Goal: Task Accomplishment & Management: Manage account settings

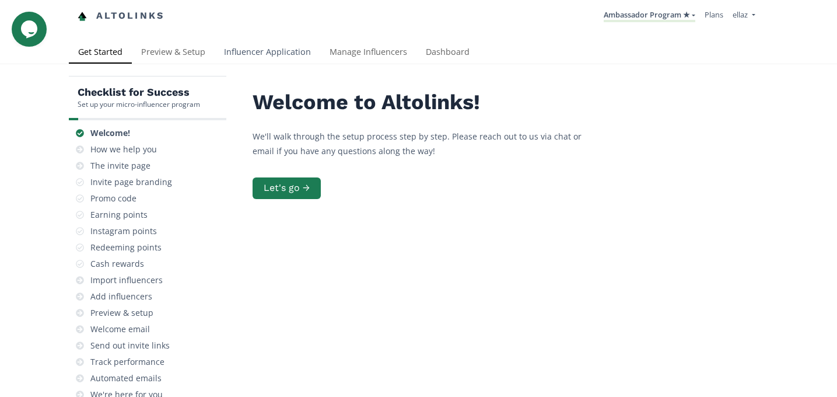
click at [264, 58] on link "Influencer Application" at bounding box center [268, 52] width 106 height 23
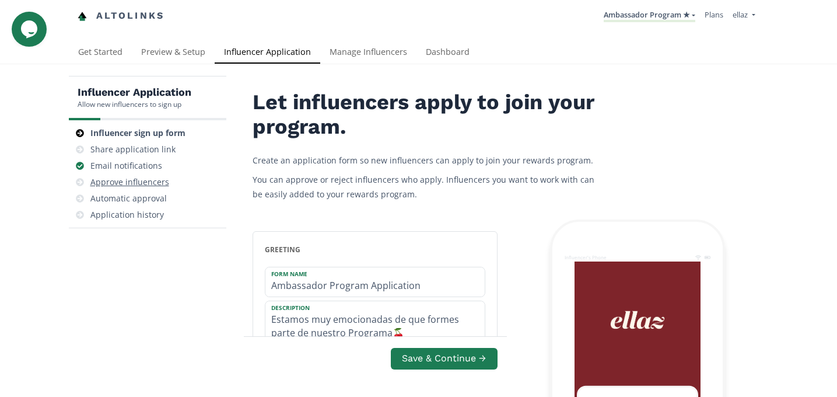
click at [145, 178] on div "Approve influencers" at bounding box center [129, 182] width 79 height 12
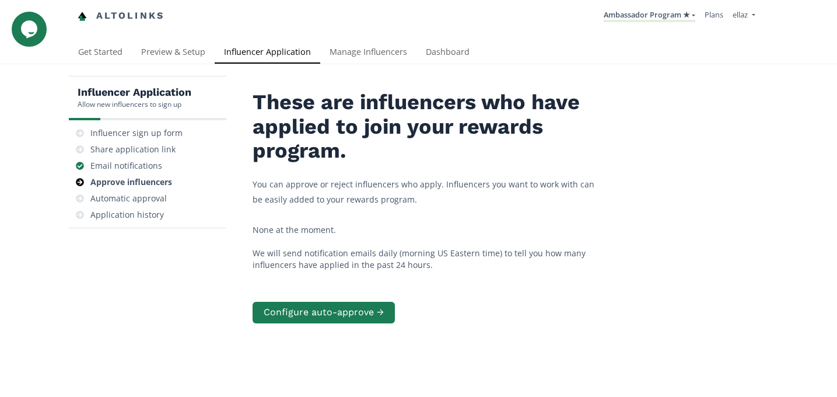
click at [302, 47] on link "Influencer Application" at bounding box center [268, 52] width 106 height 23
click at [387, 58] on link "Manage Influencers" at bounding box center [368, 52] width 96 height 23
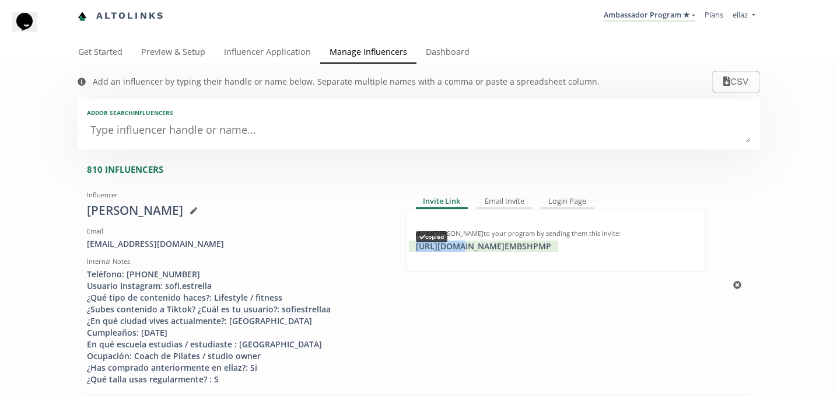
click at [456, 251] on div "https://app.altolinks.com/invite/ EMBSHPMP copied" at bounding box center [483, 246] width 149 height 12
click at [452, 56] on link "Dashboard" at bounding box center [448, 52] width 62 height 23
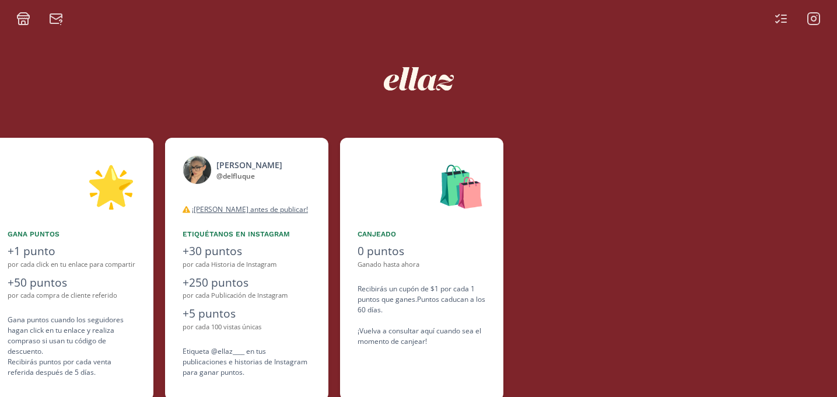
scroll to position [0, 875]
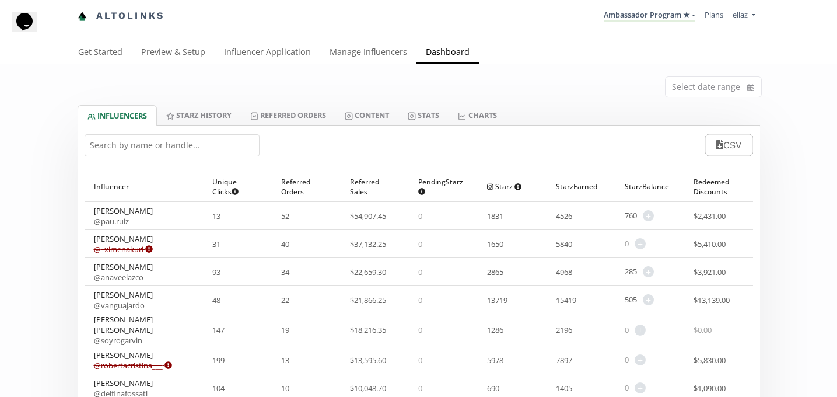
click at [182, 142] on input "text" at bounding box center [172, 145] width 175 height 22
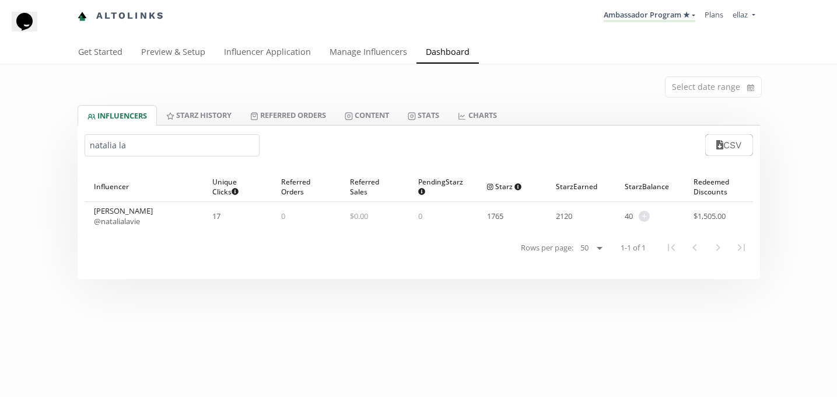
type input "natalia la"
click at [237, 44] on link "Influencer Application" at bounding box center [268, 52] width 106 height 23
click at [265, 43] on link "Influencer Application" at bounding box center [268, 52] width 106 height 23
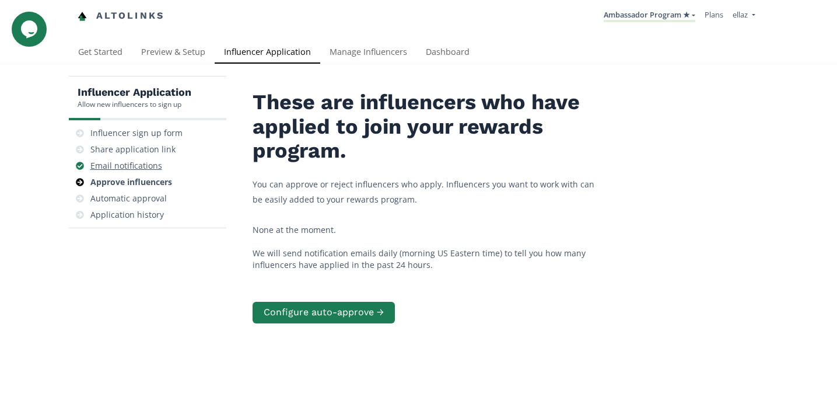
click at [153, 161] on div "Email notifications" at bounding box center [126, 166] width 72 height 12
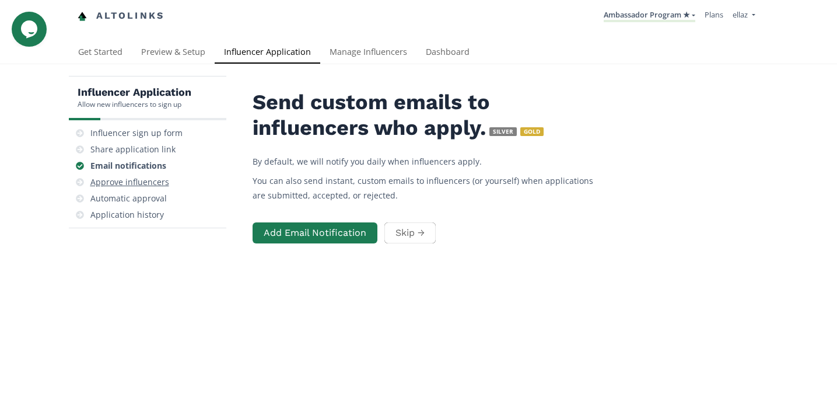
click at [142, 187] on div "Approve influencers" at bounding box center [129, 182] width 79 height 12
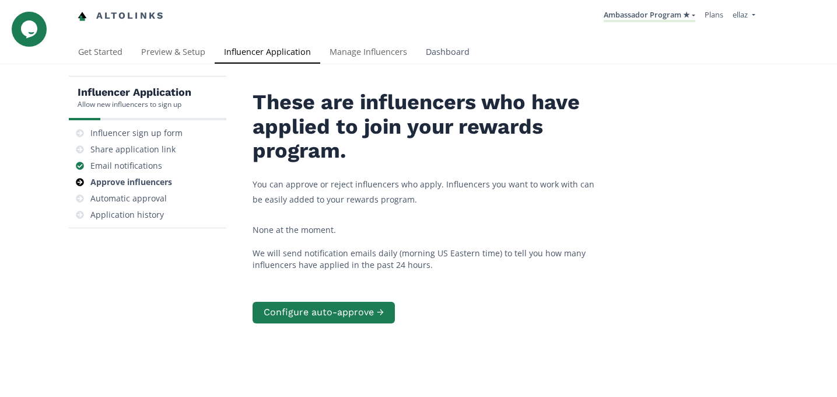
click at [439, 53] on link "Dashboard" at bounding box center [448, 52] width 62 height 23
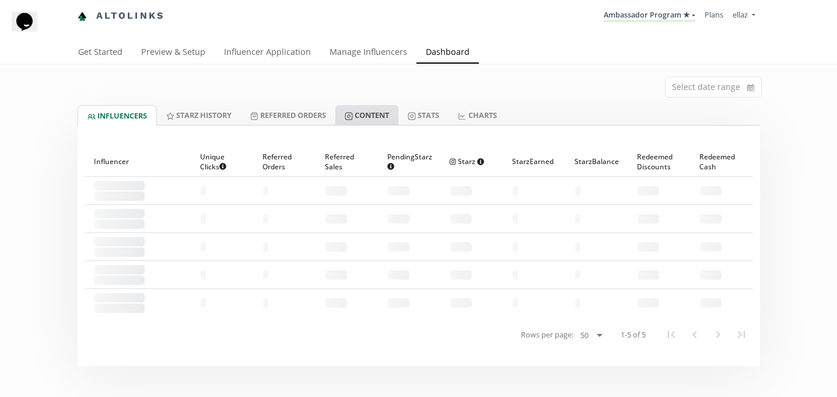
click at [376, 115] on link "Content" at bounding box center [366, 115] width 63 height 20
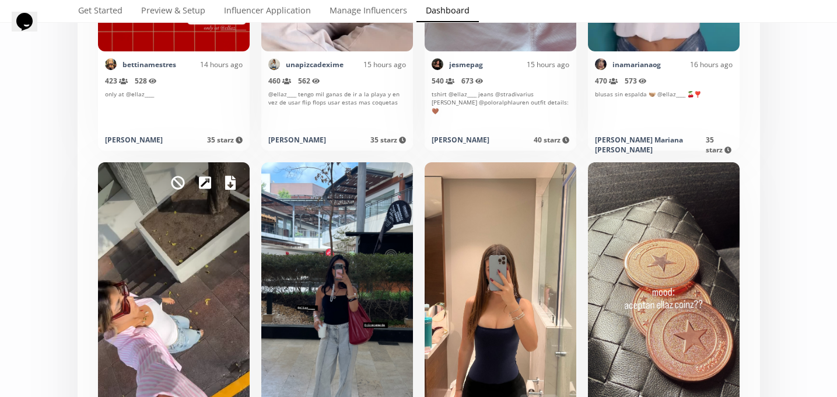
scroll to position [668, 0]
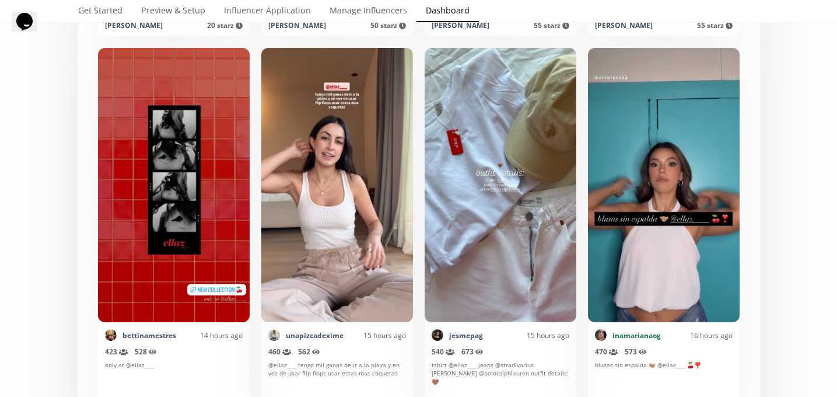
click at [629, 338] on link "inamarianaog" at bounding box center [637, 335] width 48 height 10
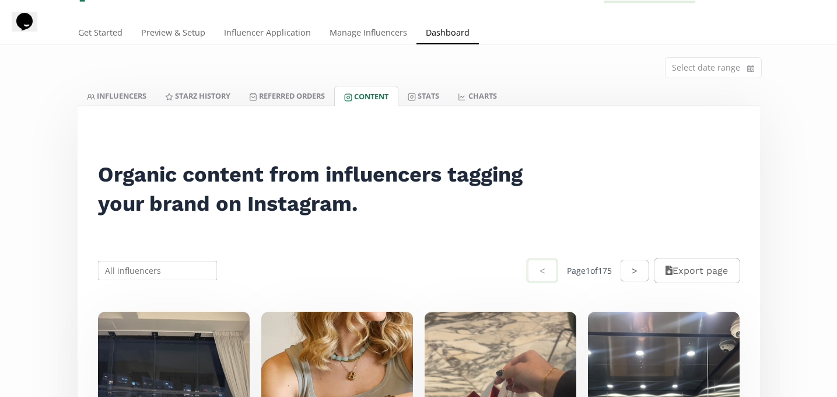
scroll to position [0, 0]
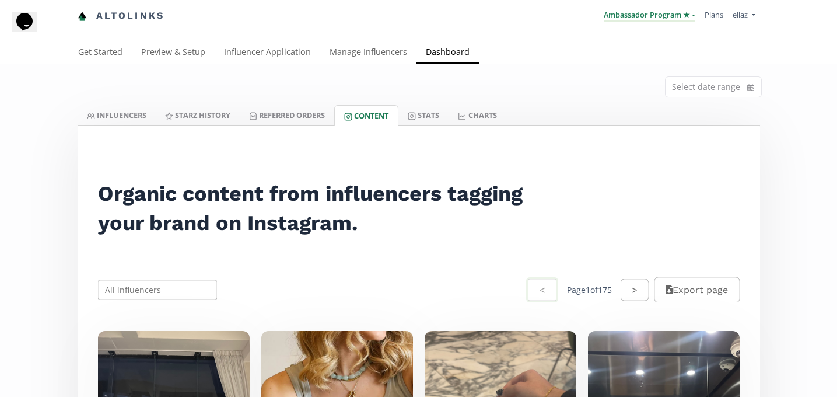
click at [627, 22] on link "Ambassador Program ★" at bounding box center [650, 15] width 92 height 13
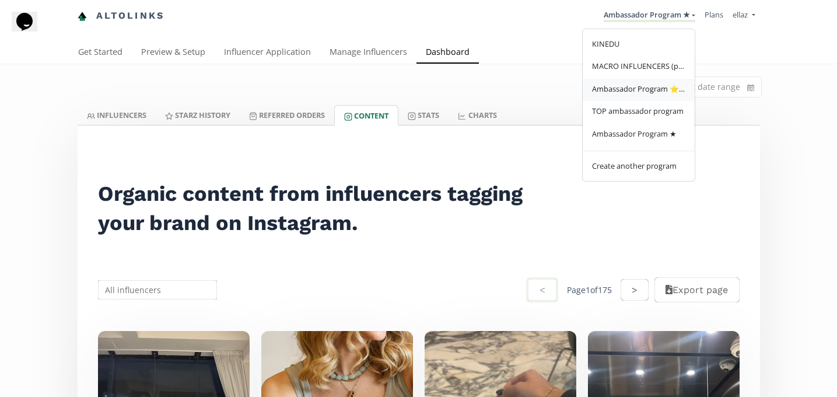
click at [635, 84] on span "Ambassador Program ⭐️⭐️" at bounding box center [638, 88] width 93 height 11
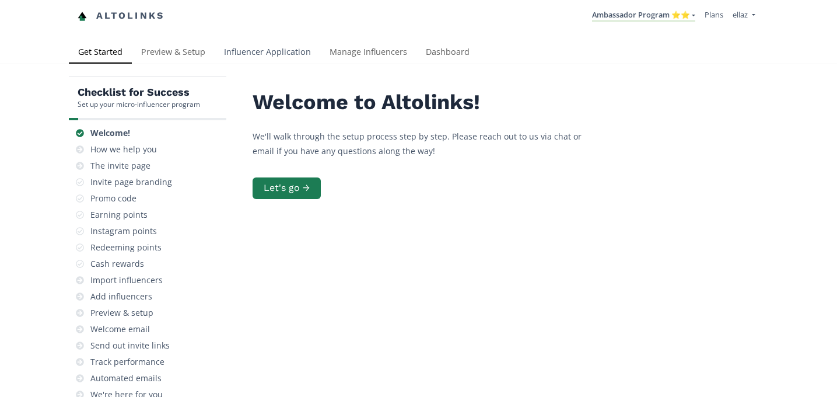
click at [237, 47] on link "Influencer Application" at bounding box center [268, 52] width 106 height 23
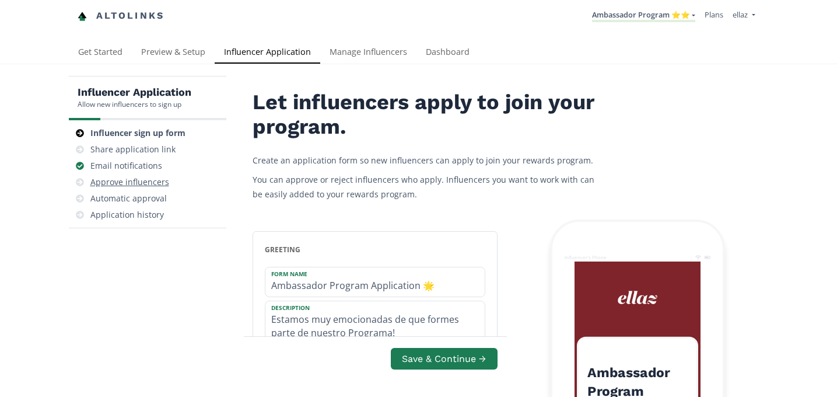
click at [154, 183] on div "Approve influencers" at bounding box center [129, 182] width 79 height 12
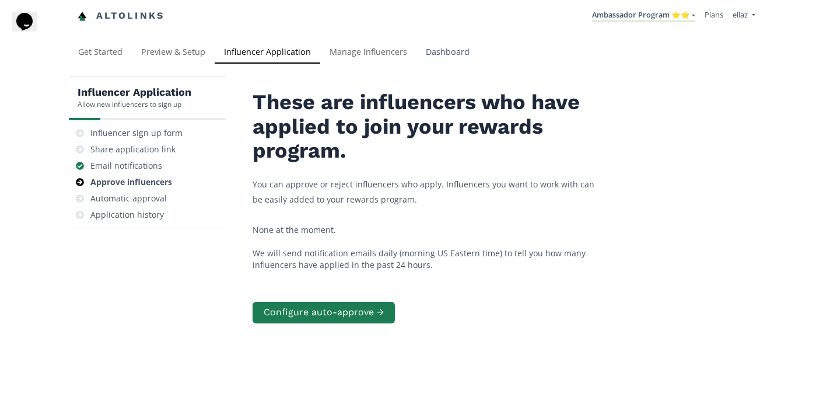
click at [445, 46] on link "Dashboard" at bounding box center [448, 52] width 62 height 23
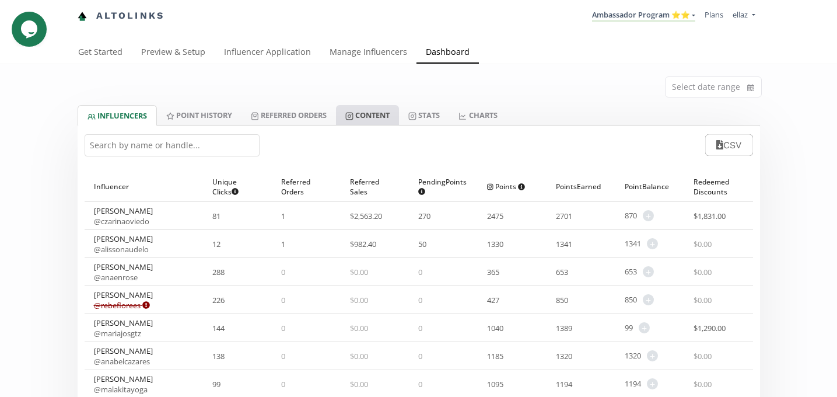
click at [380, 122] on link "Content" at bounding box center [367, 115] width 63 height 20
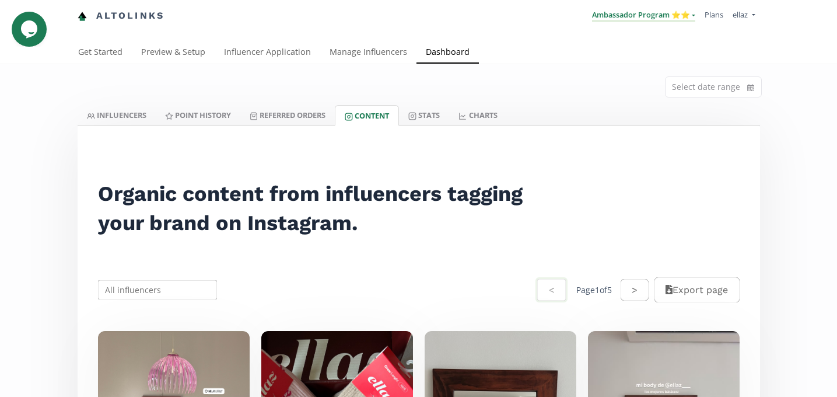
click at [642, 17] on link "Ambassador Program ⭐️⭐️" at bounding box center [643, 15] width 103 height 13
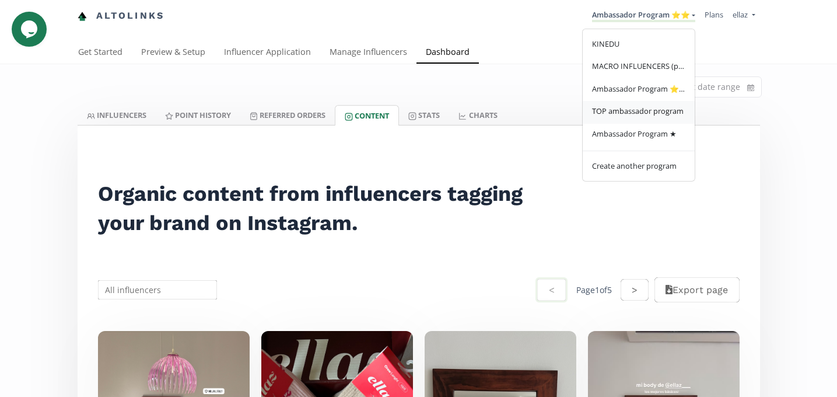
click at [651, 103] on link "TOP ambassador program" at bounding box center [639, 112] width 112 height 23
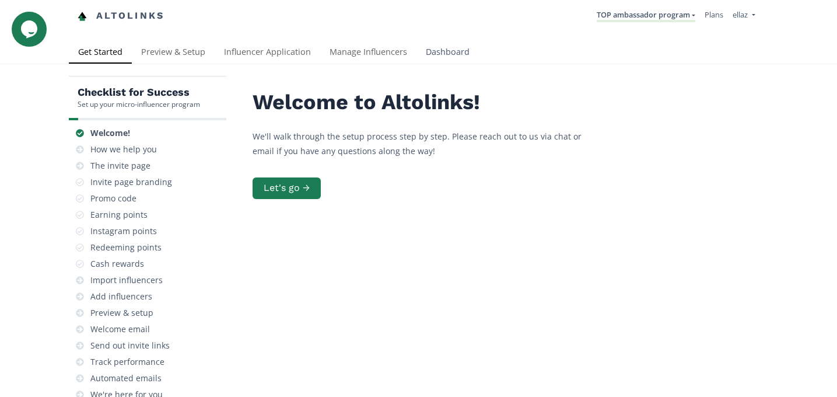
click at [450, 55] on link "Dashboard" at bounding box center [448, 52] width 62 height 23
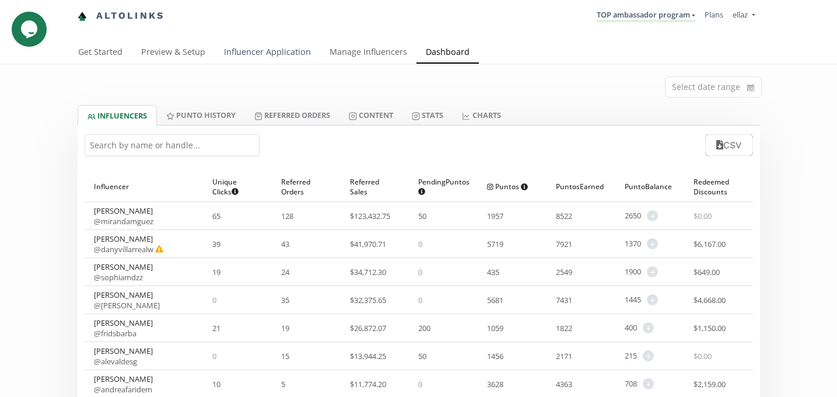
click at [252, 53] on link "Influencer Application" at bounding box center [268, 52] width 106 height 23
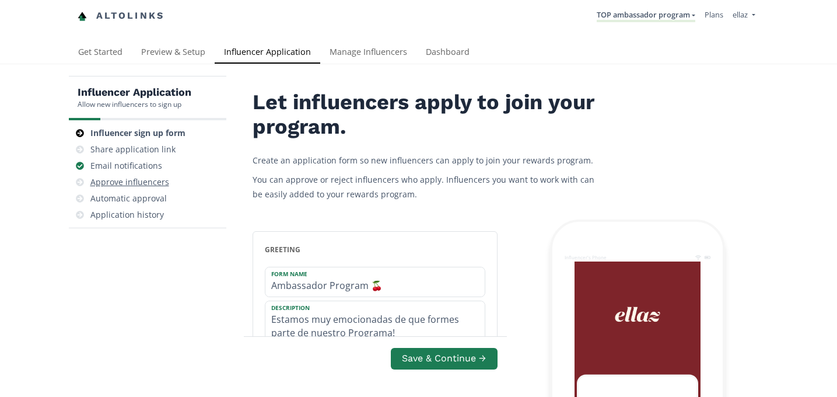
click at [163, 181] on div "Approve influencers" at bounding box center [129, 182] width 79 height 12
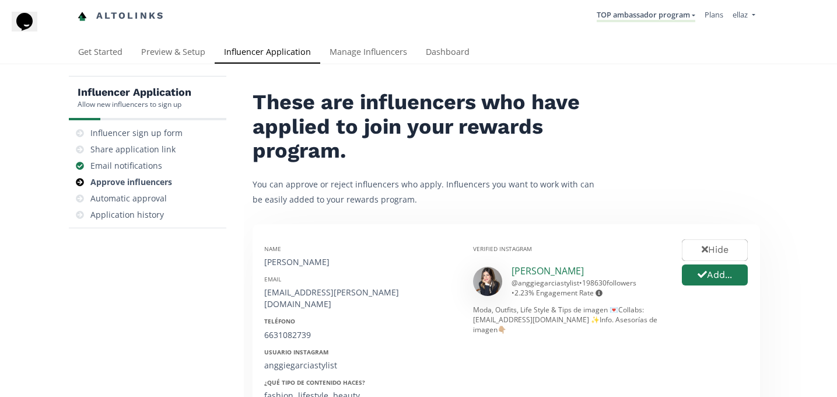
click at [548, 272] on link "Anggie García" at bounding box center [548, 270] width 72 height 13
click at [453, 57] on link "Dashboard" at bounding box center [448, 52] width 62 height 23
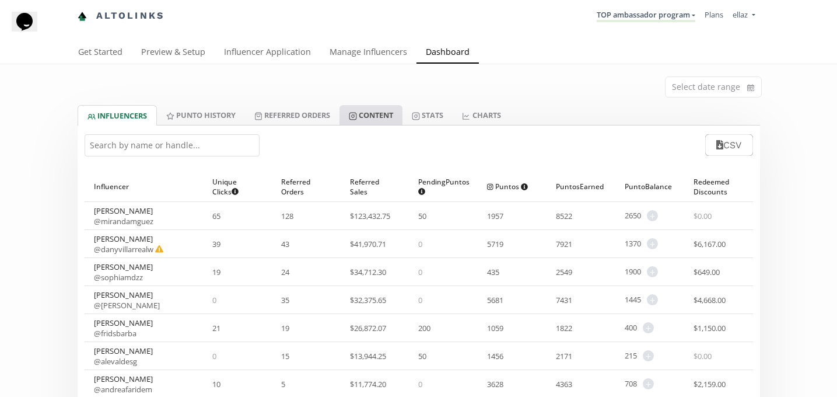
click at [403, 118] on link "Content" at bounding box center [371, 115] width 63 height 20
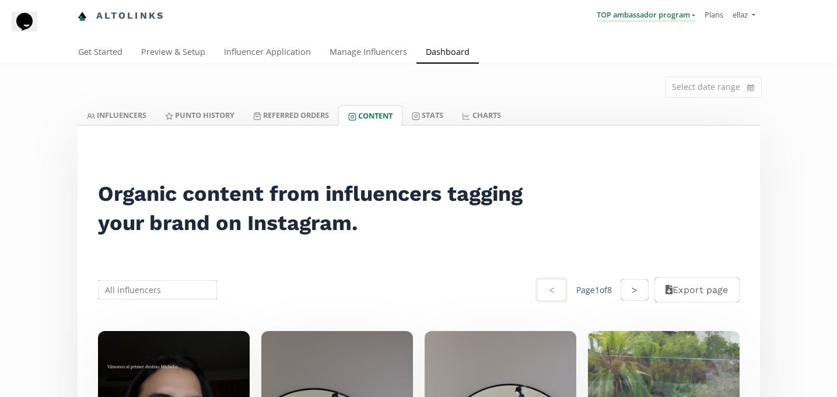
click at [679, 19] on link "TOP ambassador program" at bounding box center [646, 15] width 99 height 13
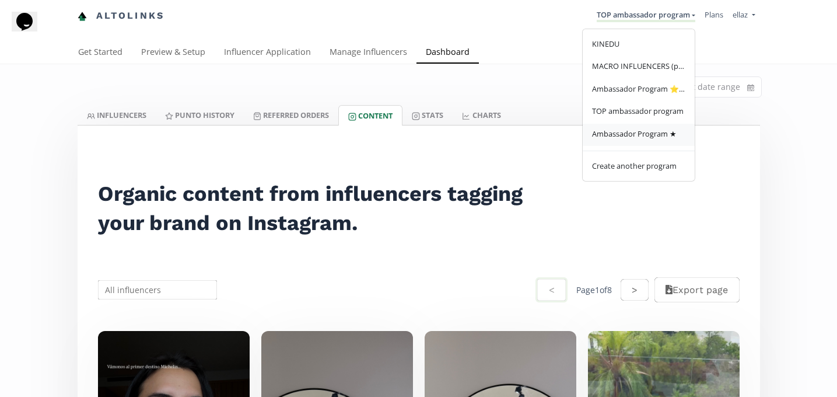
click at [666, 132] on span "Ambassador Program ★" at bounding box center [634, 133] width 85 height 11
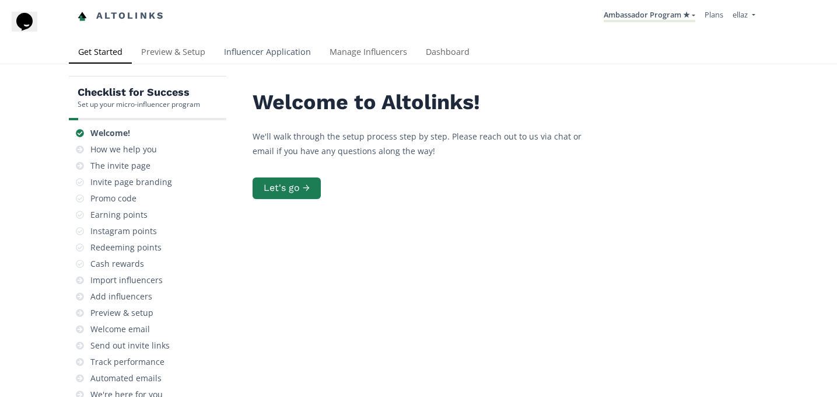
click at [250, 41] on link "Influencer Application" at bounding box center [268, 52] width 106 height 23
click at [259, 48] on link "Influencer Application" at bounding box center [268, 52] width 106 height 23
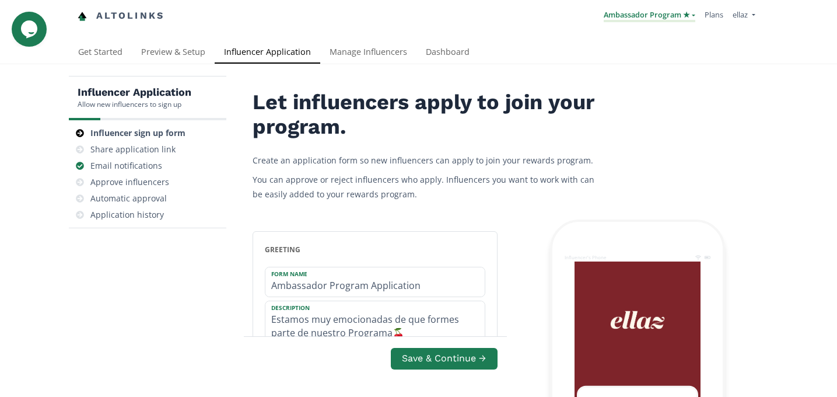
click at [634, 14] on link "Ambassador Program ★" at bounding box center [650, 15] width 92 height 13
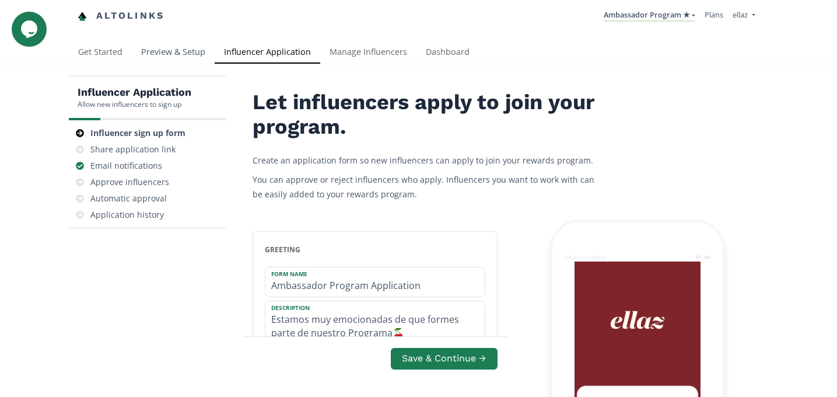
click at [187, 53] on link "Preview & Setup" at bounding box center [173, 52] width 83 height 23
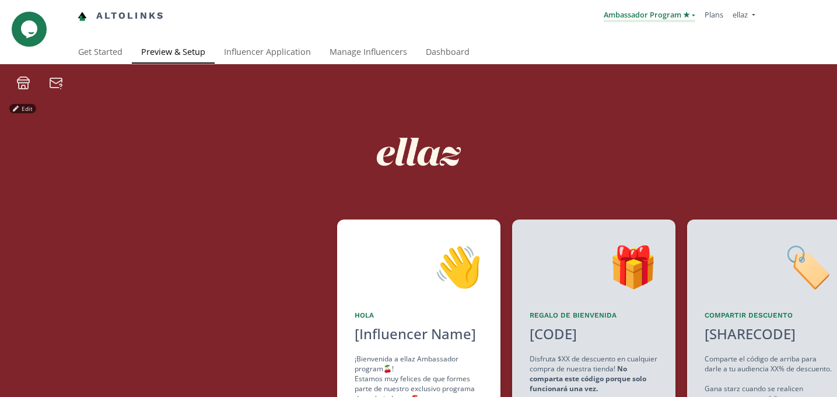
click at [642, 15] on link "Ambassador Program ★" at bounding box center [650, 15] width 92 height 13
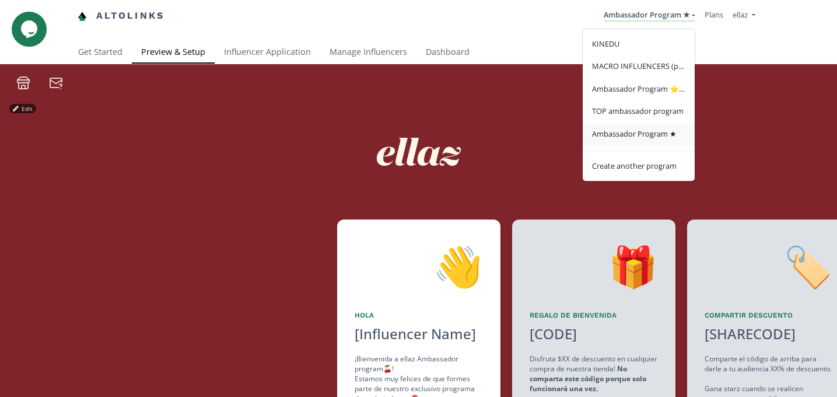
click at [653, 127] on link "Ambassador Program ★" at bounding box center [639, 135] width 112 height 23
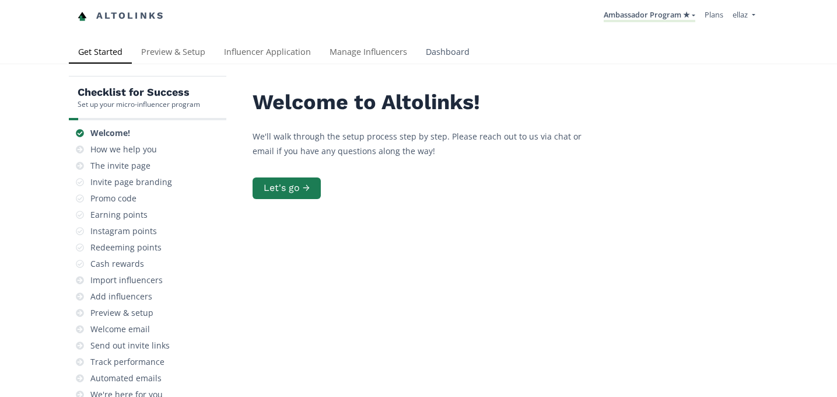
click at [434, 45] on link "Dashboard" at bounding box center [448, 52] width 62 height 23
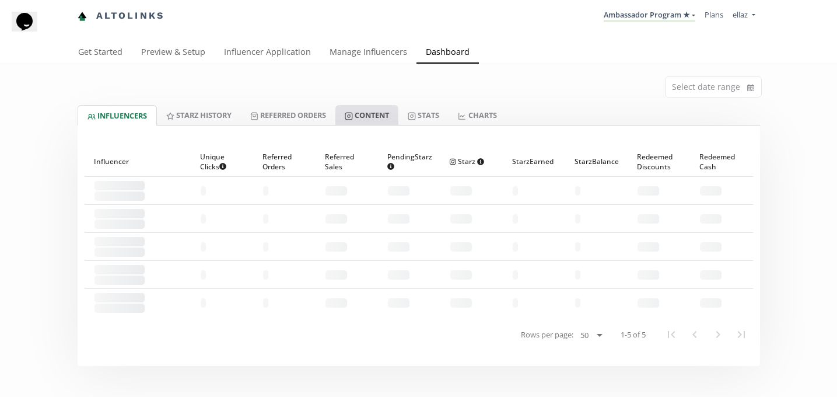
click at [382, 114] on link "Content" at bounding box center [366, 115] width 63 height 20
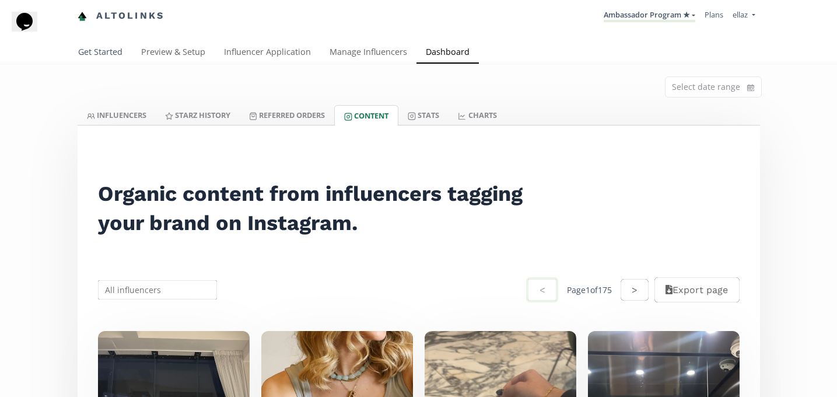
click at [99, 57] on link "Get Started" at bounding box center [100, 52] width 63 height 23
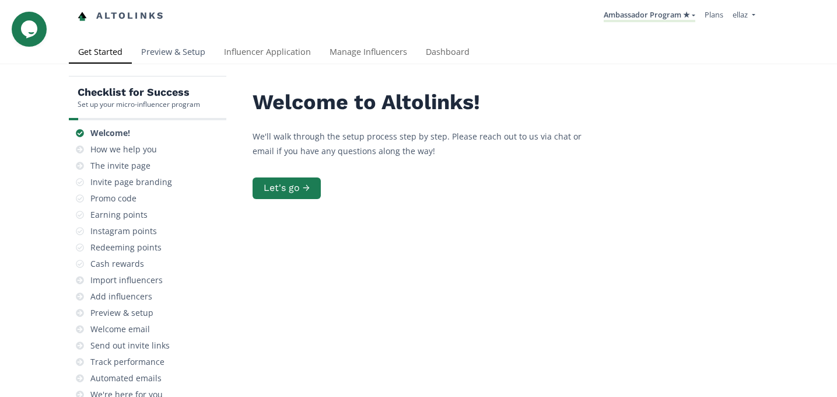
click at [180, 44] on link "Preview & Setup" at bounding box center [173, 52] width 83 height 23
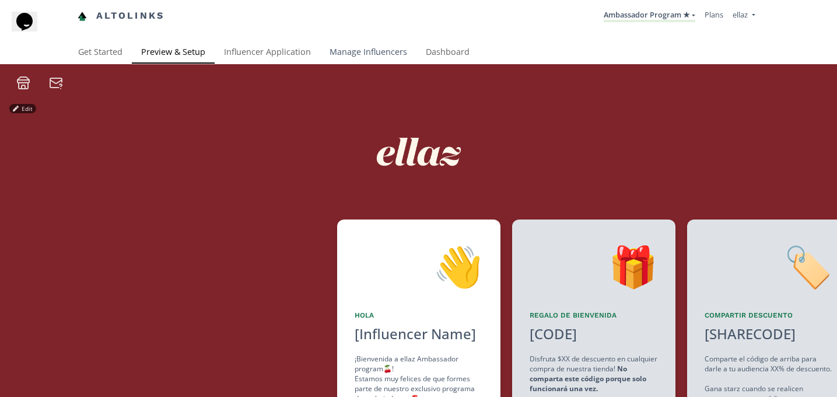
click at [372, 58] on link "Manage Influencers" at bounding box center [368, 52] width 96 height 23
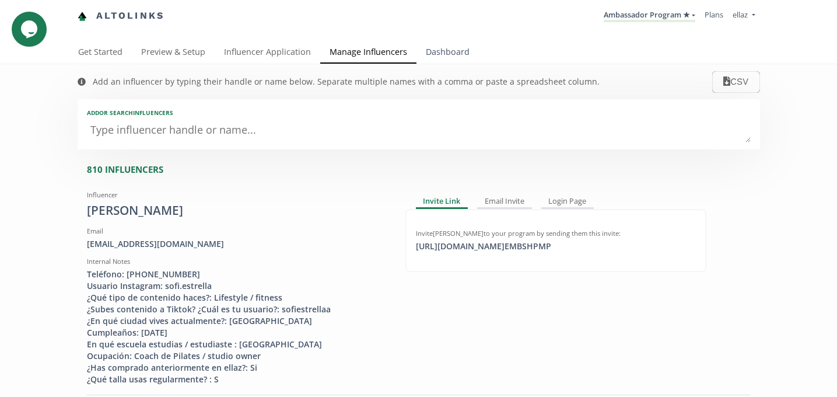
click at [442, 53] on link "Dashboard" at bounding box center [448, 52] width 62 height 23
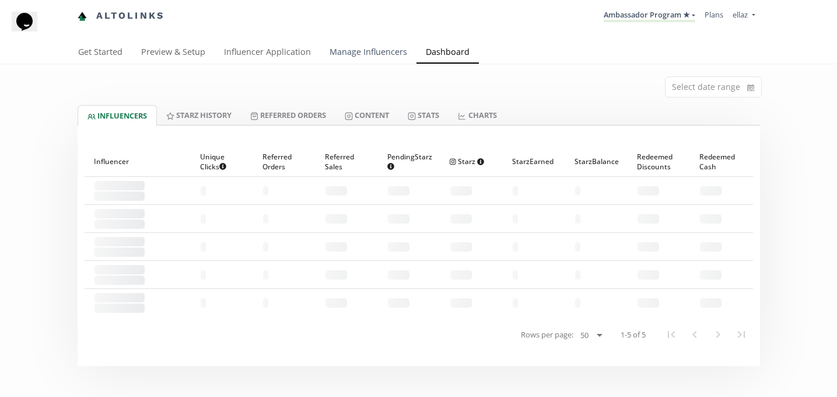
click at [394, 51] on link "Manage Influencers" at bounding box center [368, 52] width 96 height 23
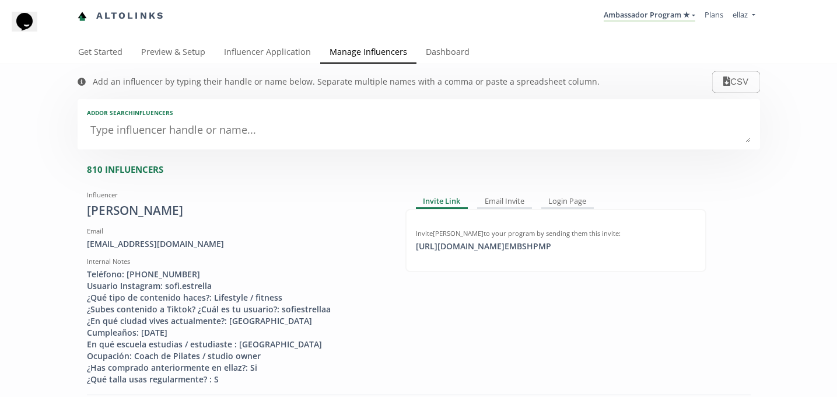
click at [297, 136] on textarea at bounding box center [419, 130] width 664 height 23
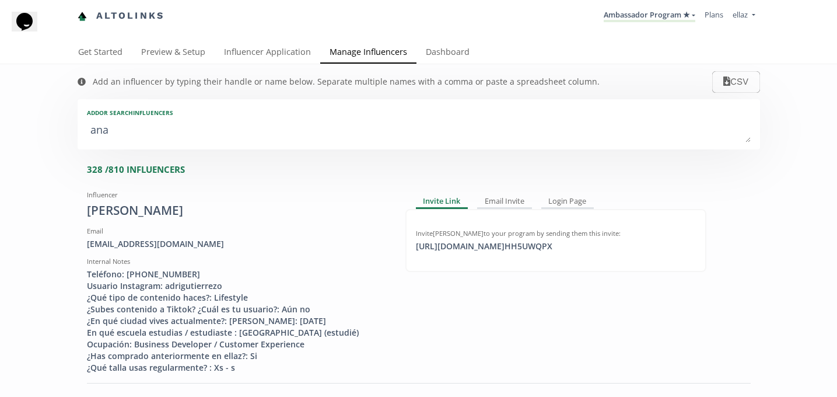
type textarea "ana"
type input "ana"
type input "ANA"
type textarea "ana e"
type input "ana e"
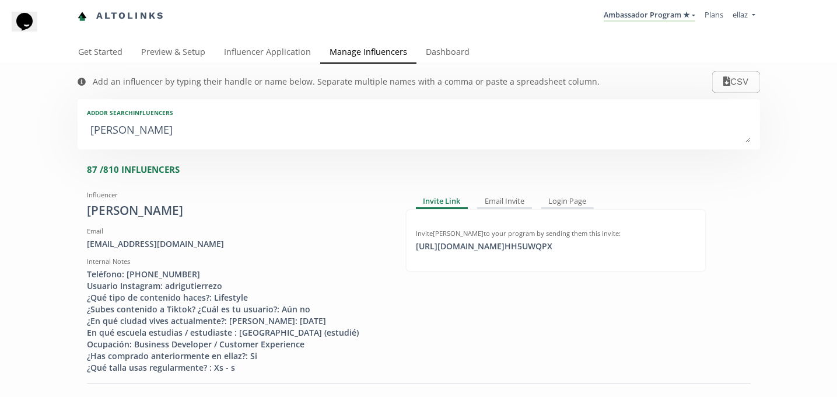
type textarea "ana em"
type input "ana em"
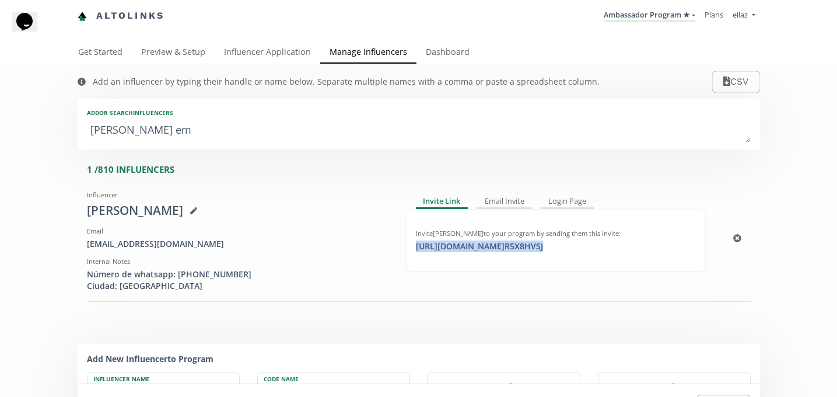
click at [526, 247] on div "https://app.altolinks.com/invite/ R5X8HVSJ click to copy" at bounding box center [479, 246] width 141 height 12
copy div "https://app.altolinks.com/invite/ R5X8HVSJ"
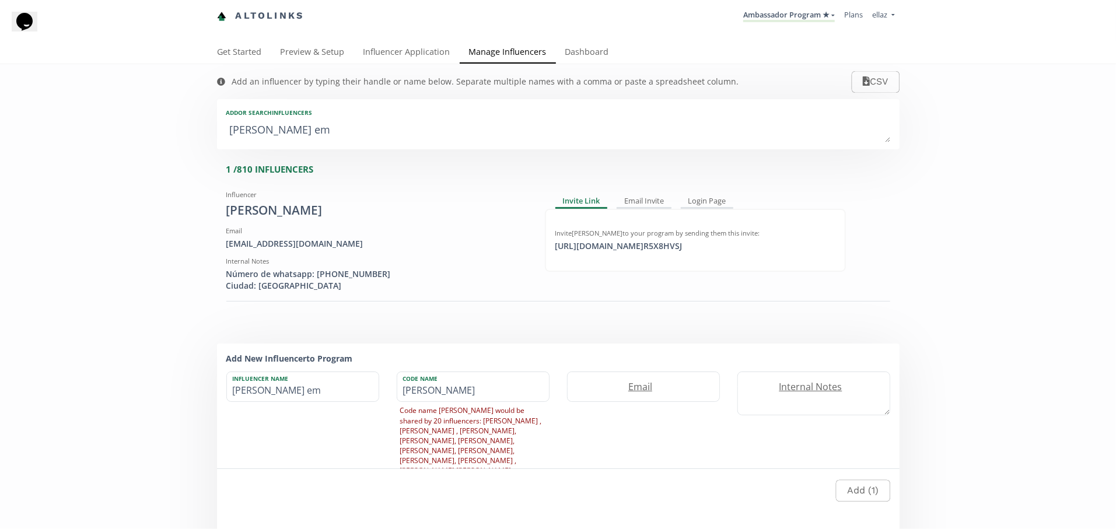
click at [299, 131] on textarea "ana em" at bounding box center [558, 130] width 664 height 23
type textarea "t"
type input "t"
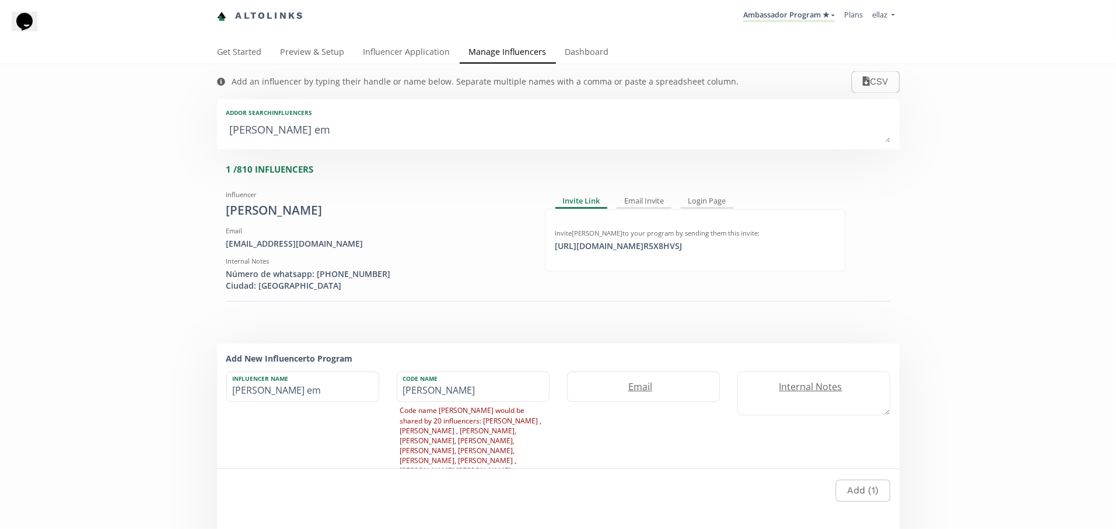
type input "T"
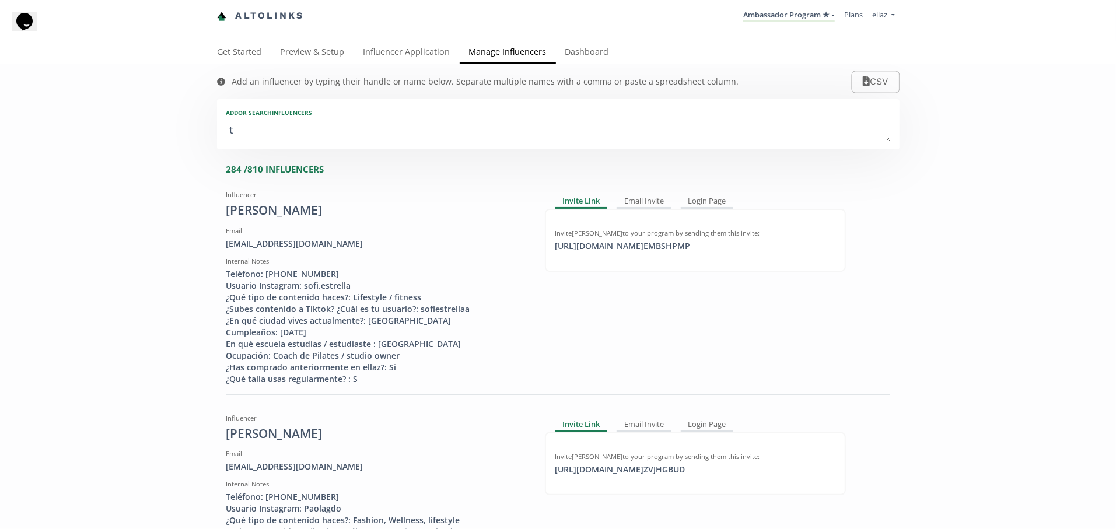
type textarea "tr"
type input "tr"
type input "TR"
type textarea "tri"
type input "tri"
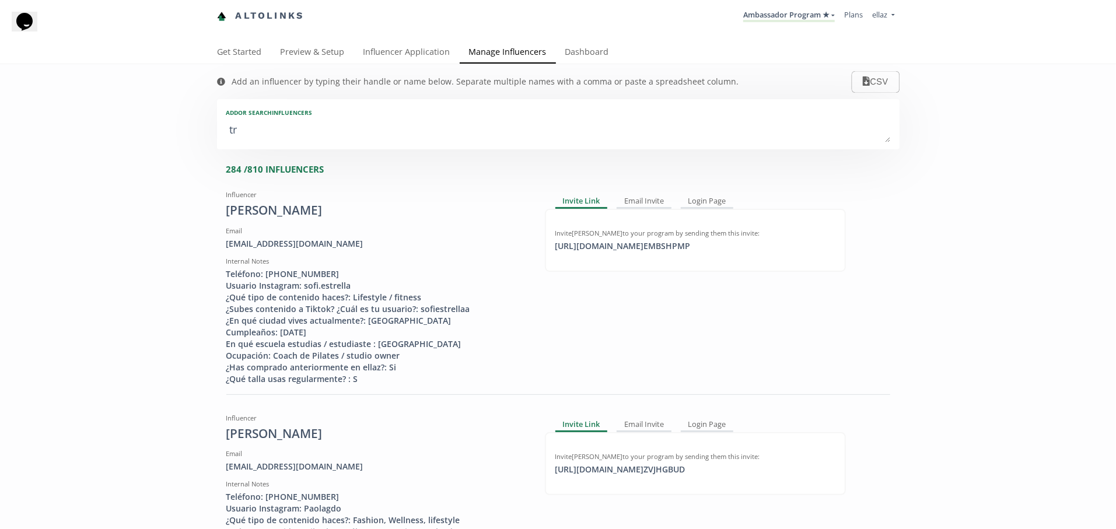
type input "TRI"
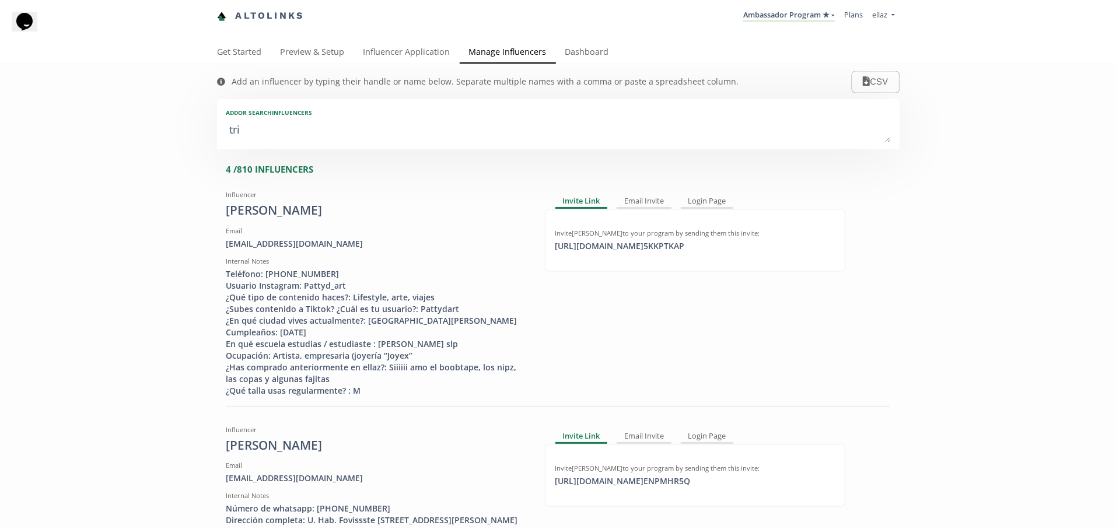
type textarea "tris"
type input "tris"
type input "TRIS"
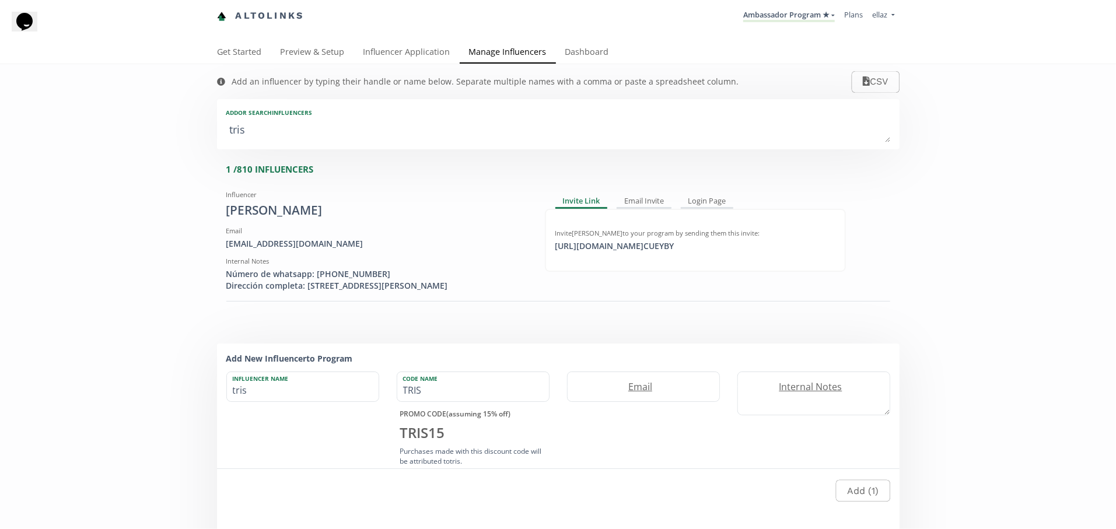
type textarea "trish"
type input "trish"
type input "TRISH"
type textarea "trish"
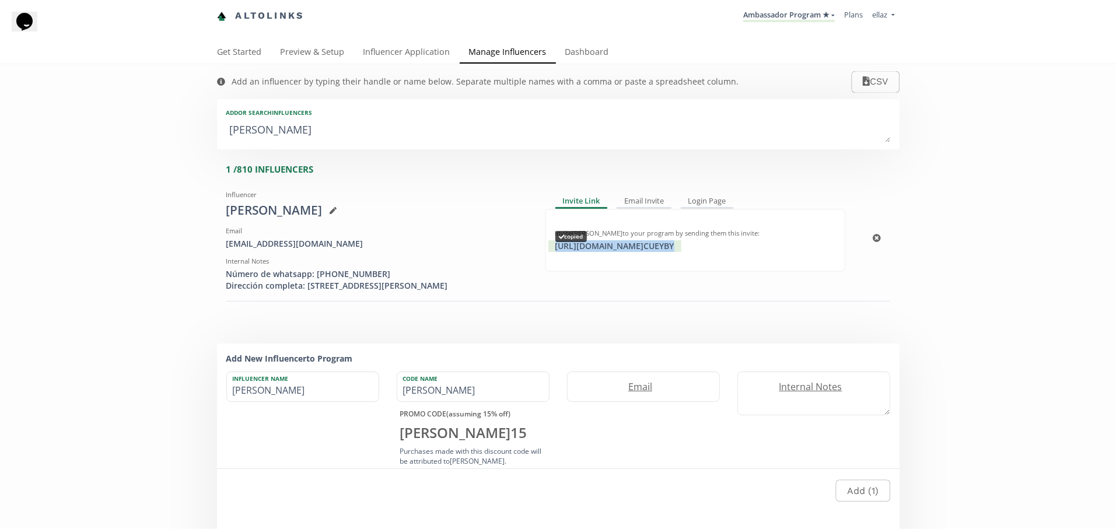
click at [616, 250] on div "https://app.altolinks.com/invite/ CUEYBY copied" at bounding box center [614, 246] width 133 height 12
copy div "https://app.altolinks.com/invite/ CUEYBY"
click at [787, 16] on link "Ambassador Program ★" at bounding box center [789, 15] width 92 height 13
click at [801, 110] on span "TOP ambassador program" at bounding box center [778, 111] width 92 height 11
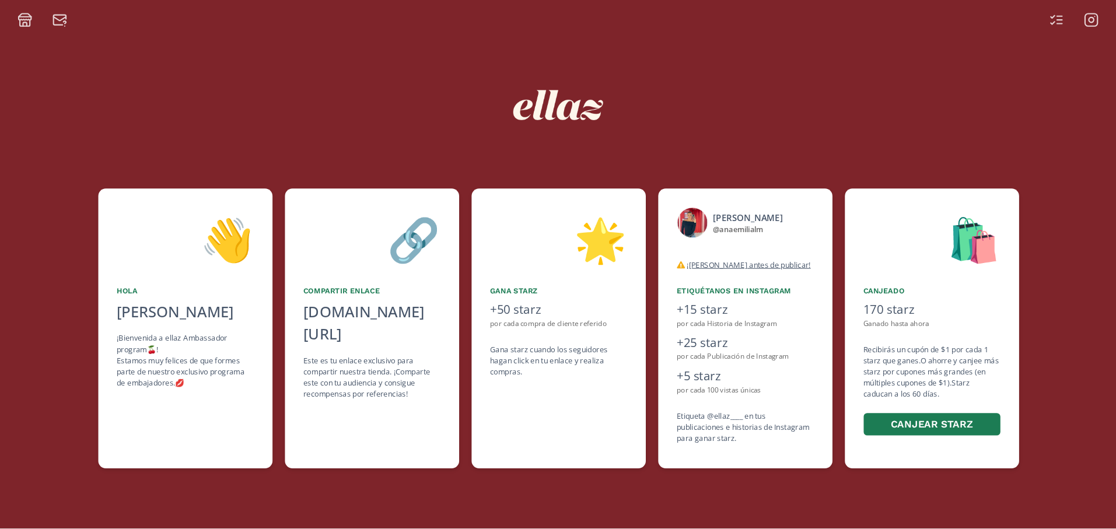
scroll to position [0, 210]
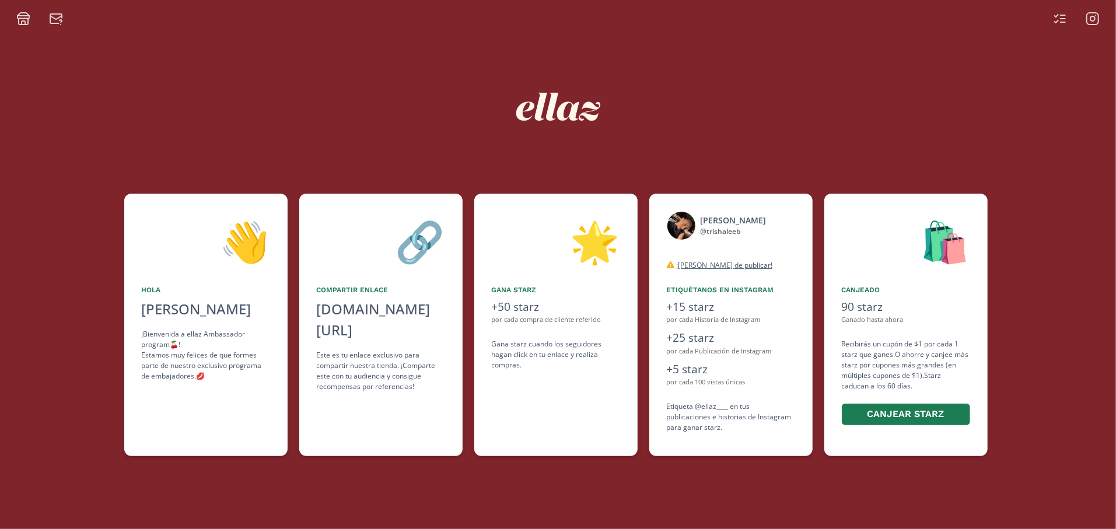
scroll to position [0, 350]
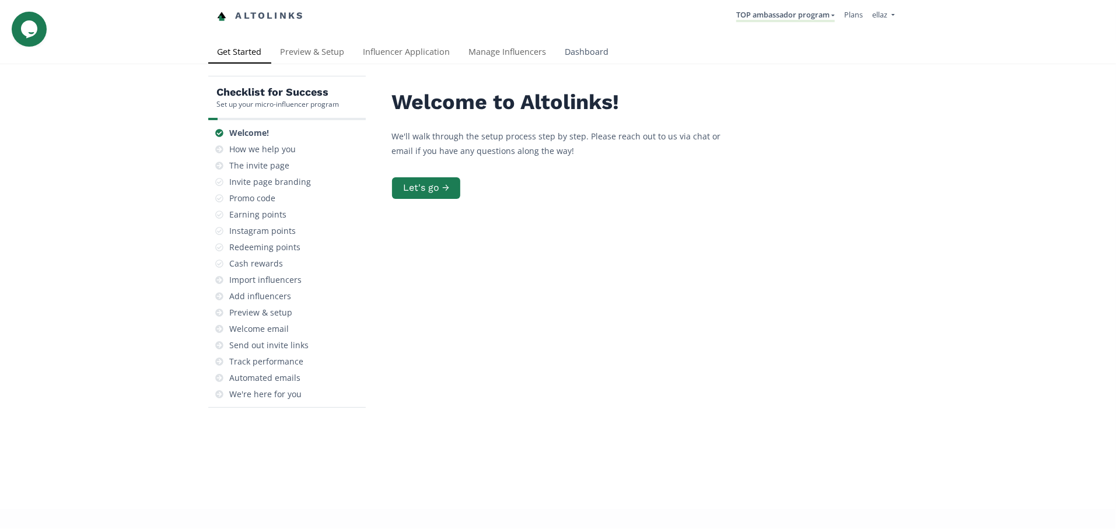
click at [603, 50] on link "Dashboard" at bounding box center [587, 52] width 62 height 23
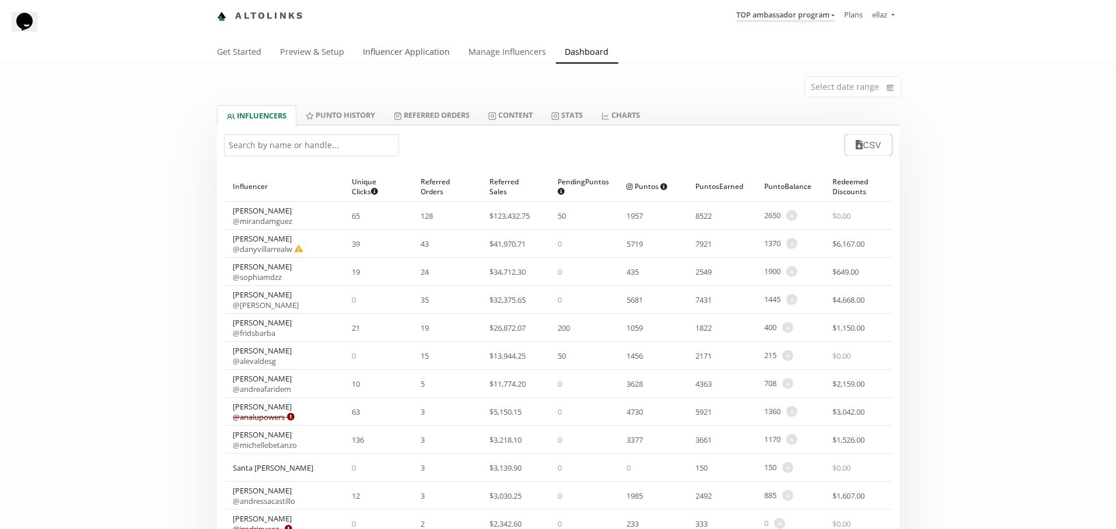
click at [414, 51] on link "Influencer Application" at bounding box center [407, 52] width 106 height 23
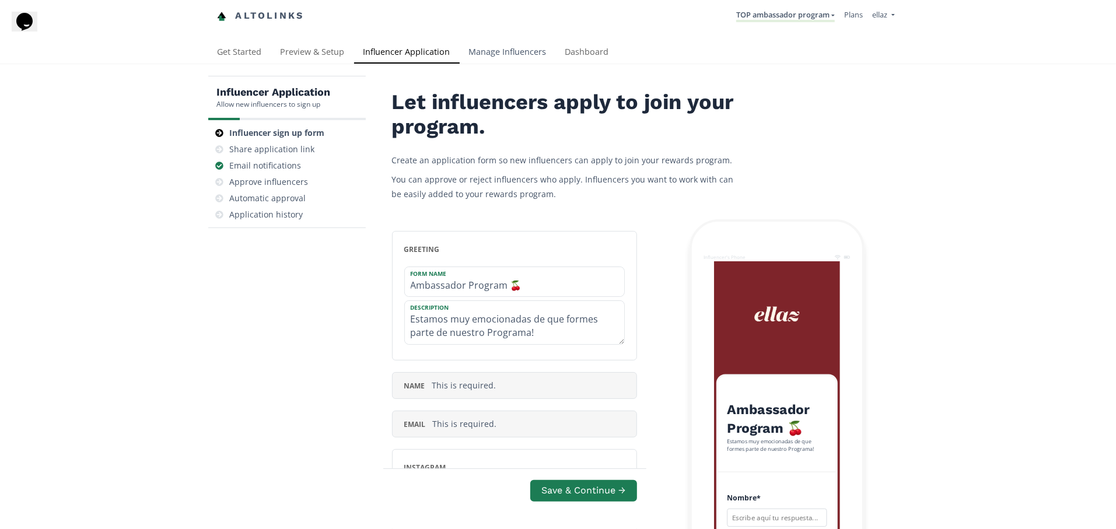
click at [540, 51] on link "Manage Influencers" at bounding box center [508, 52] width 96 height 23
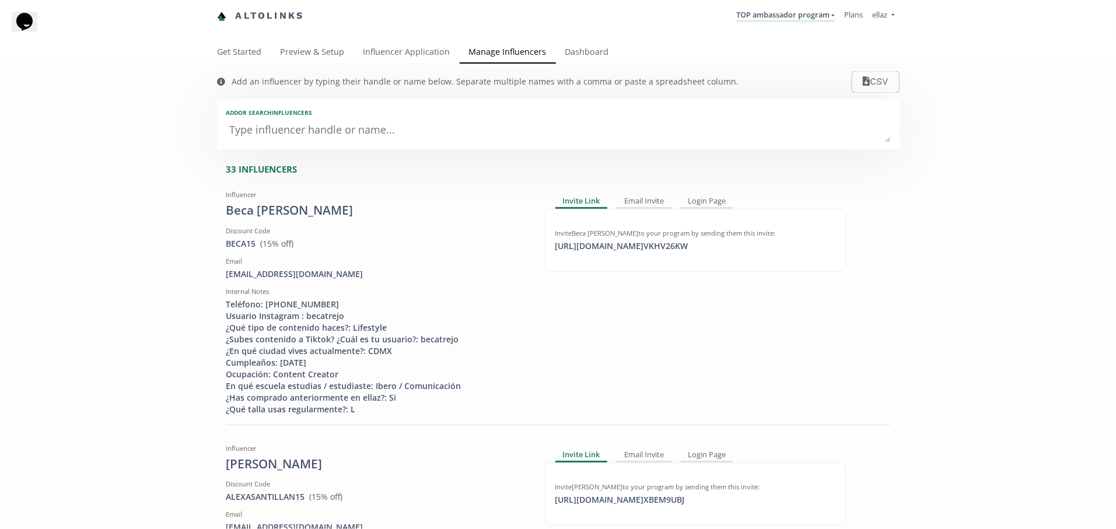
click at [370, 139] on textarea at bounding box center [558, 130] width 664 height 23
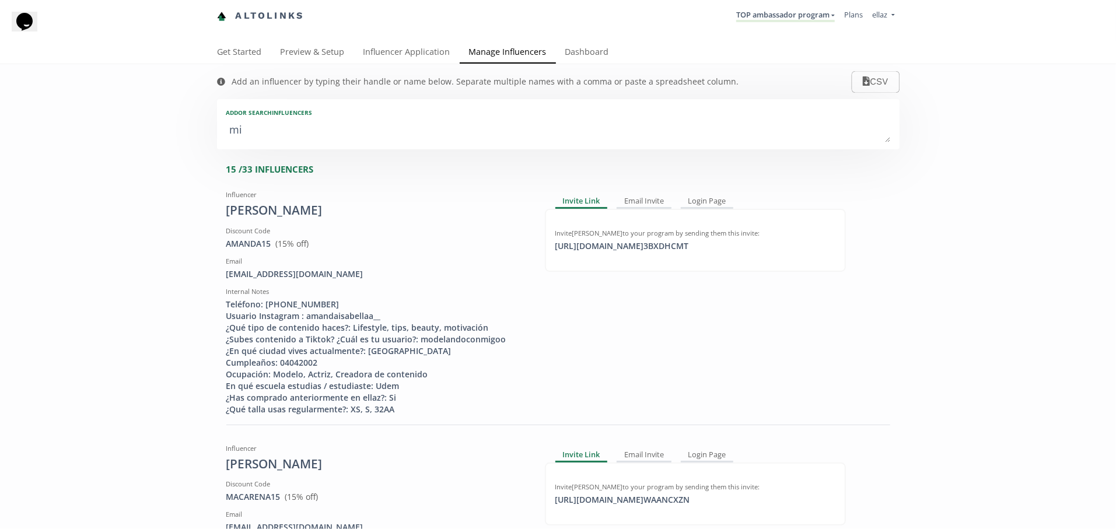
type textarea "mir"
type input "mir"
type input "MIR"
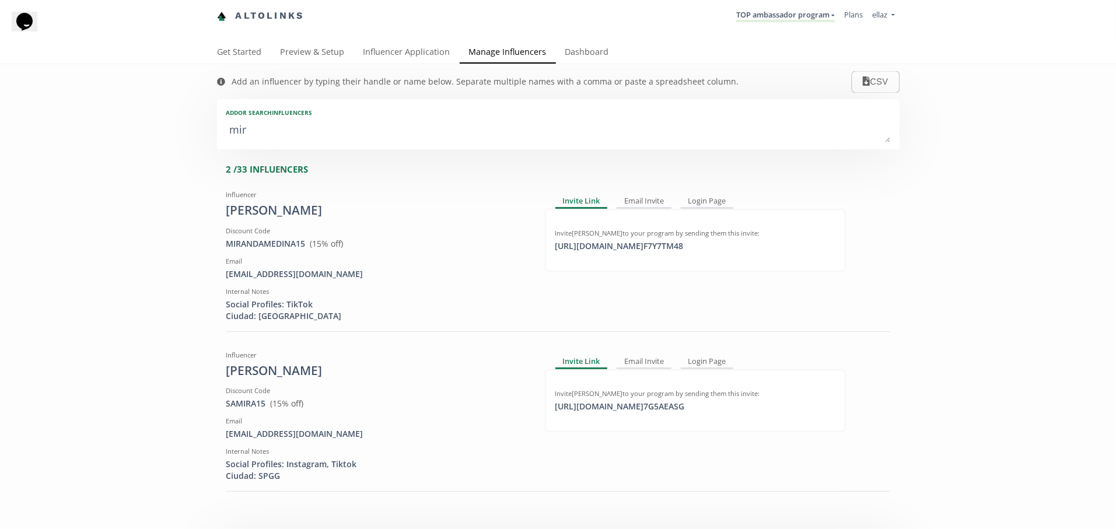
type textarea "mira"
type input "mira"
type input "MIRA"
type textarea "miran"
type input "miran"
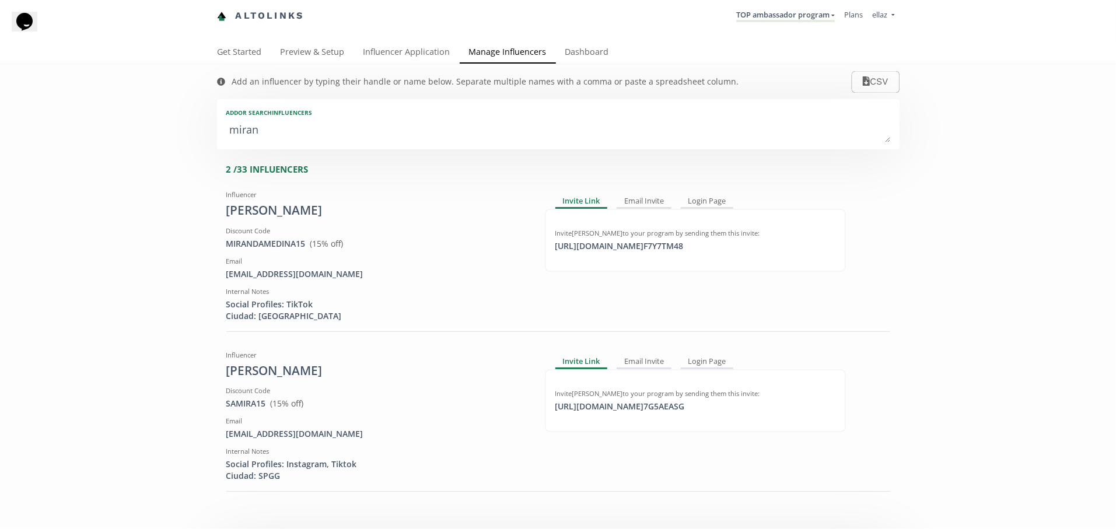
type input "MIRAN"
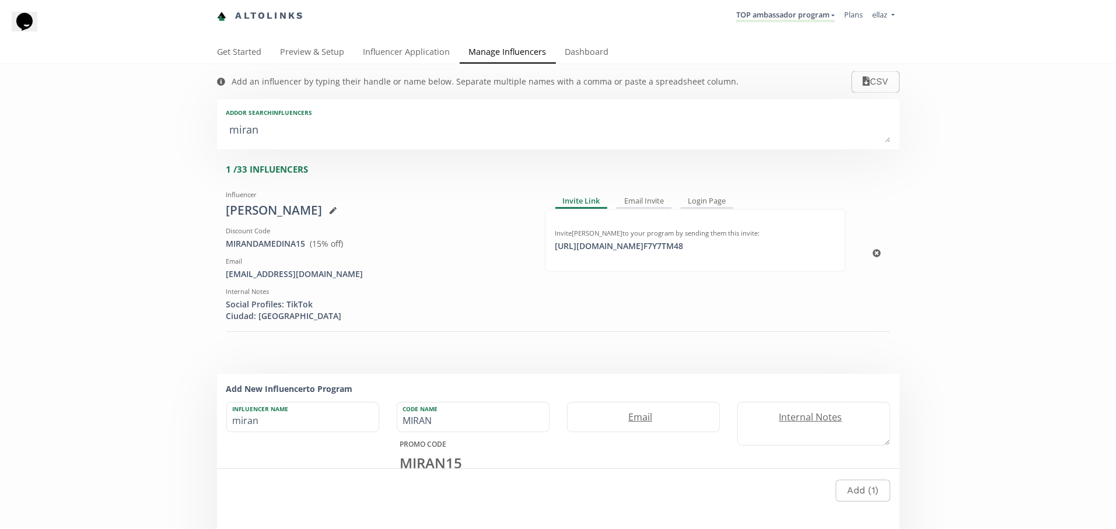
type textarea "miran"
click at [610, 244] on div "[URL][DOMAIN_NAME] F7Y7TM48 copied" at bounding box center [619, 246] width 142 height 12
copy div "[URL][DOMAIN_NAME]"
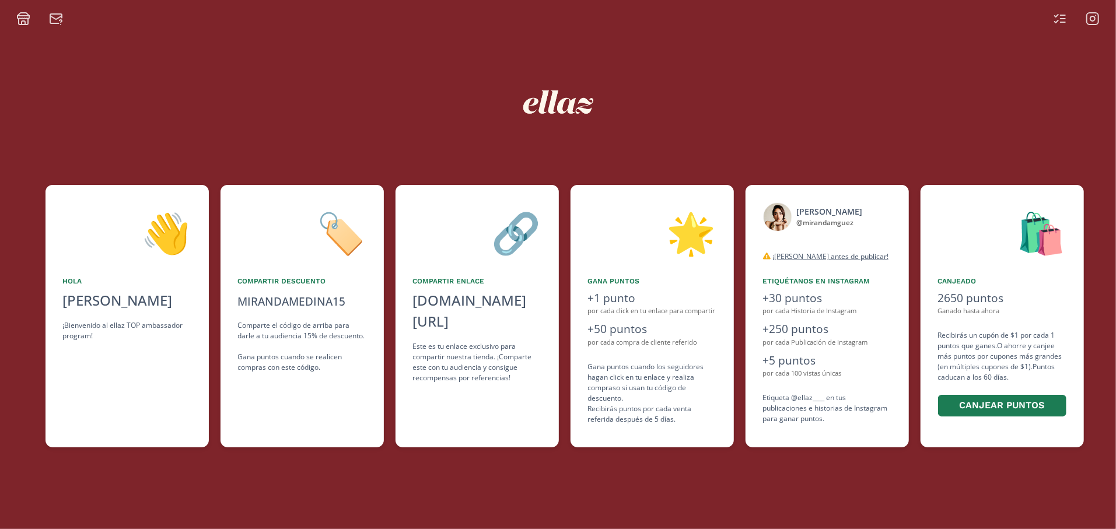
scroll to position [0, 429]
